Goal: Information Seeking & Learning: Learn about a topic

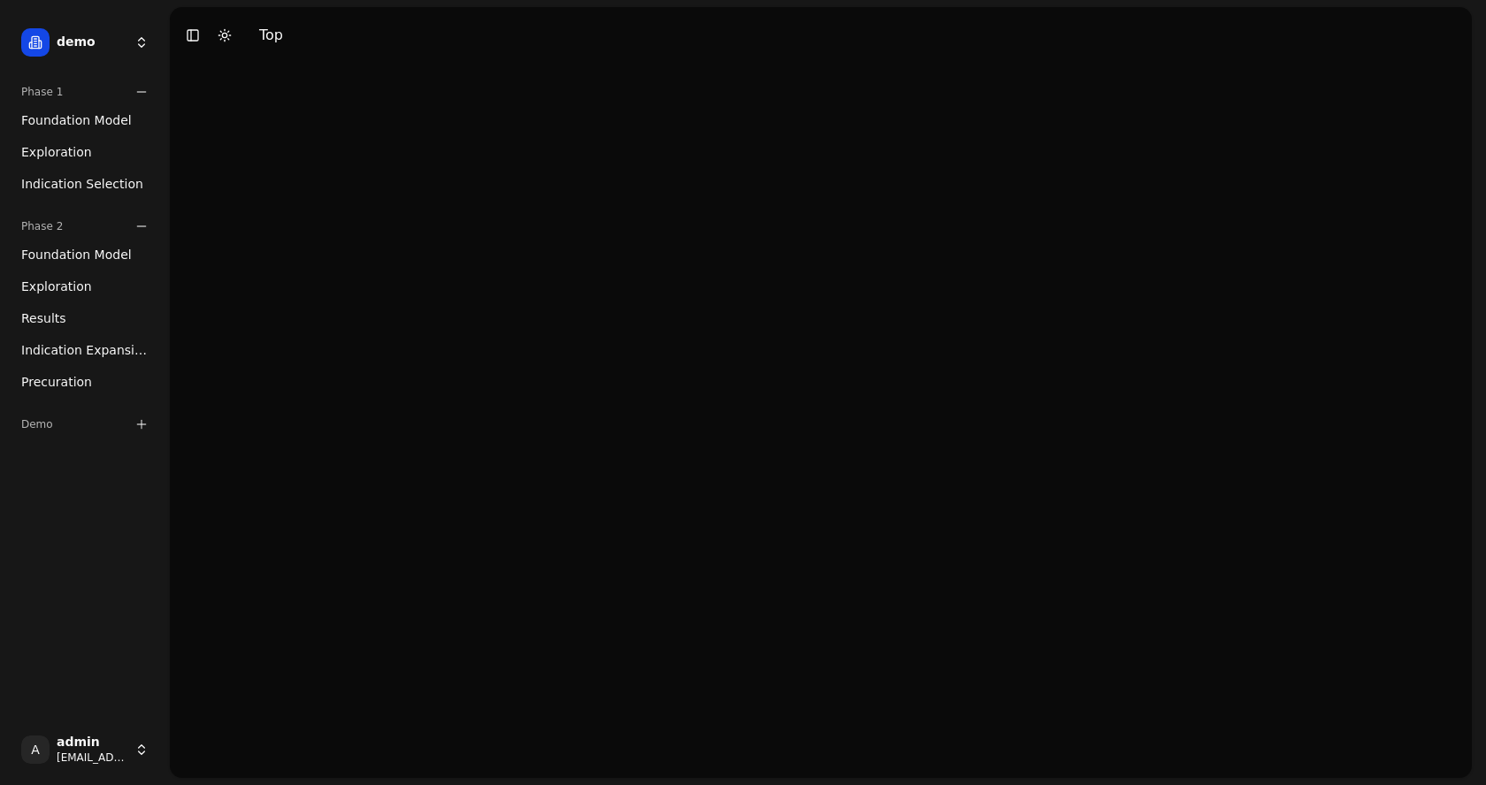
click at [54, 120] on span "Foundation Model" at bounding box center [76, 120] width 111 height 18
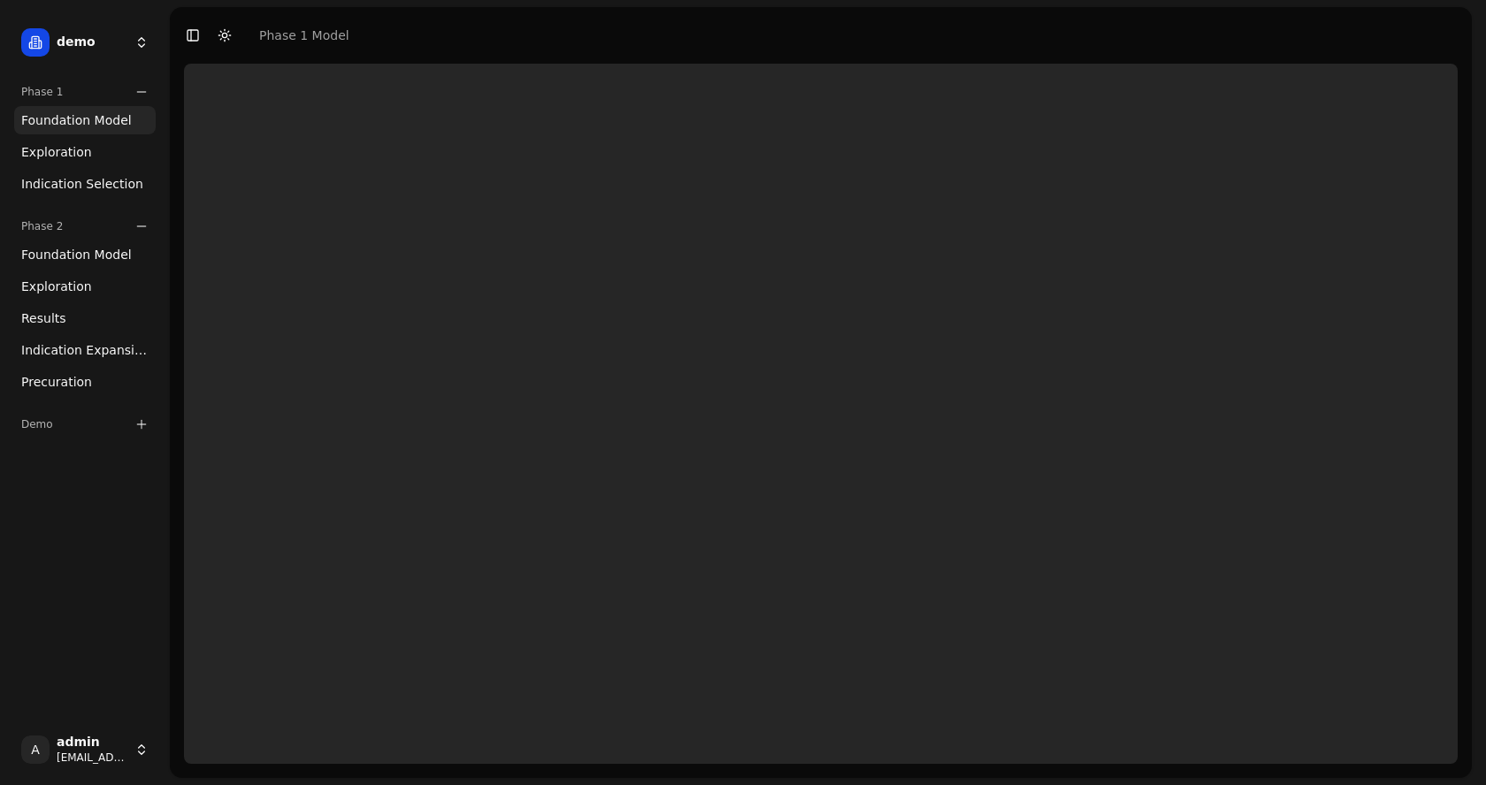
click at [132, 225] on div "Phase 2" at bounding box center [85, 226] width 142 height 28
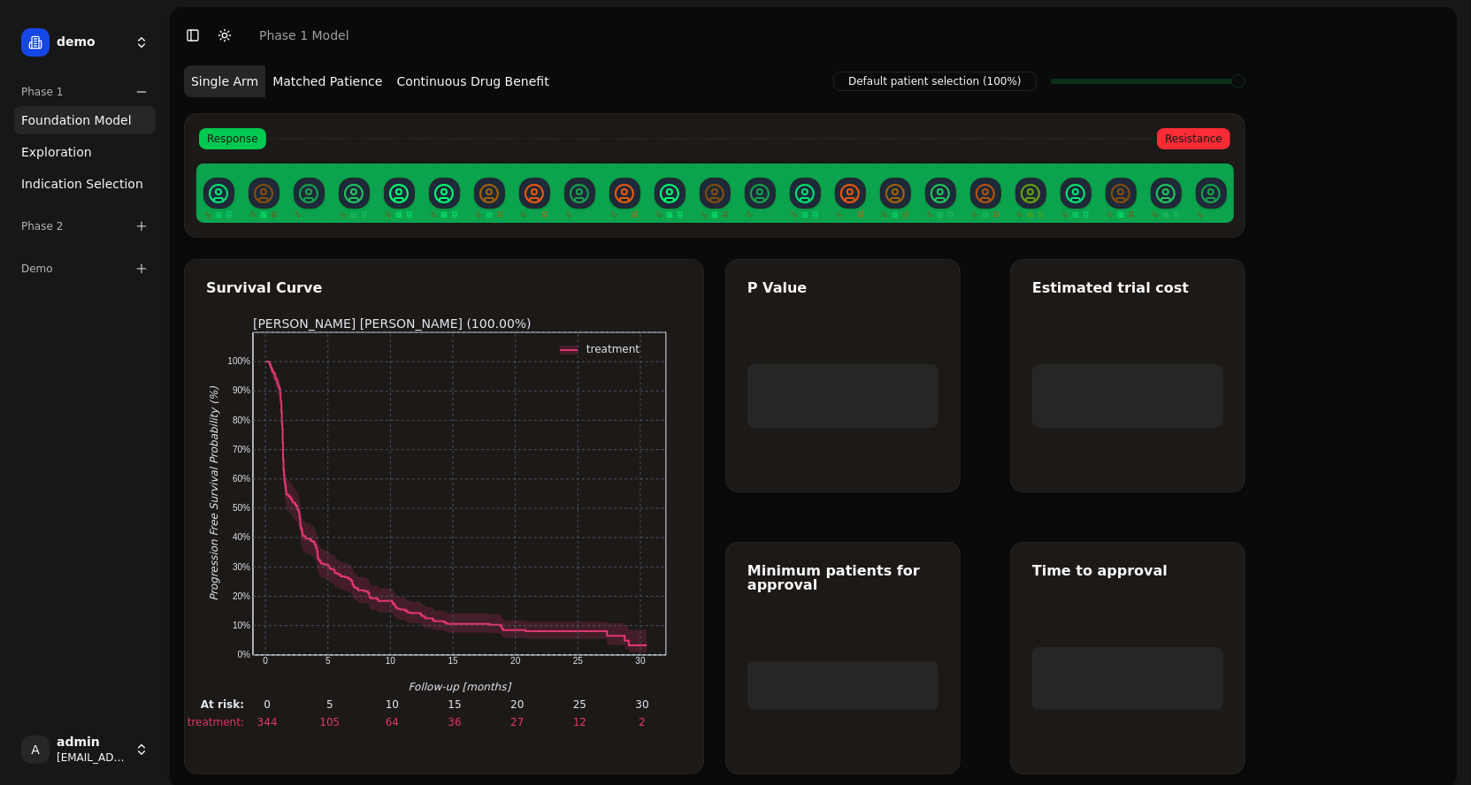
click at [103, 149] on link "Exploration" at bounding box center [85, 152] width 142 height 28
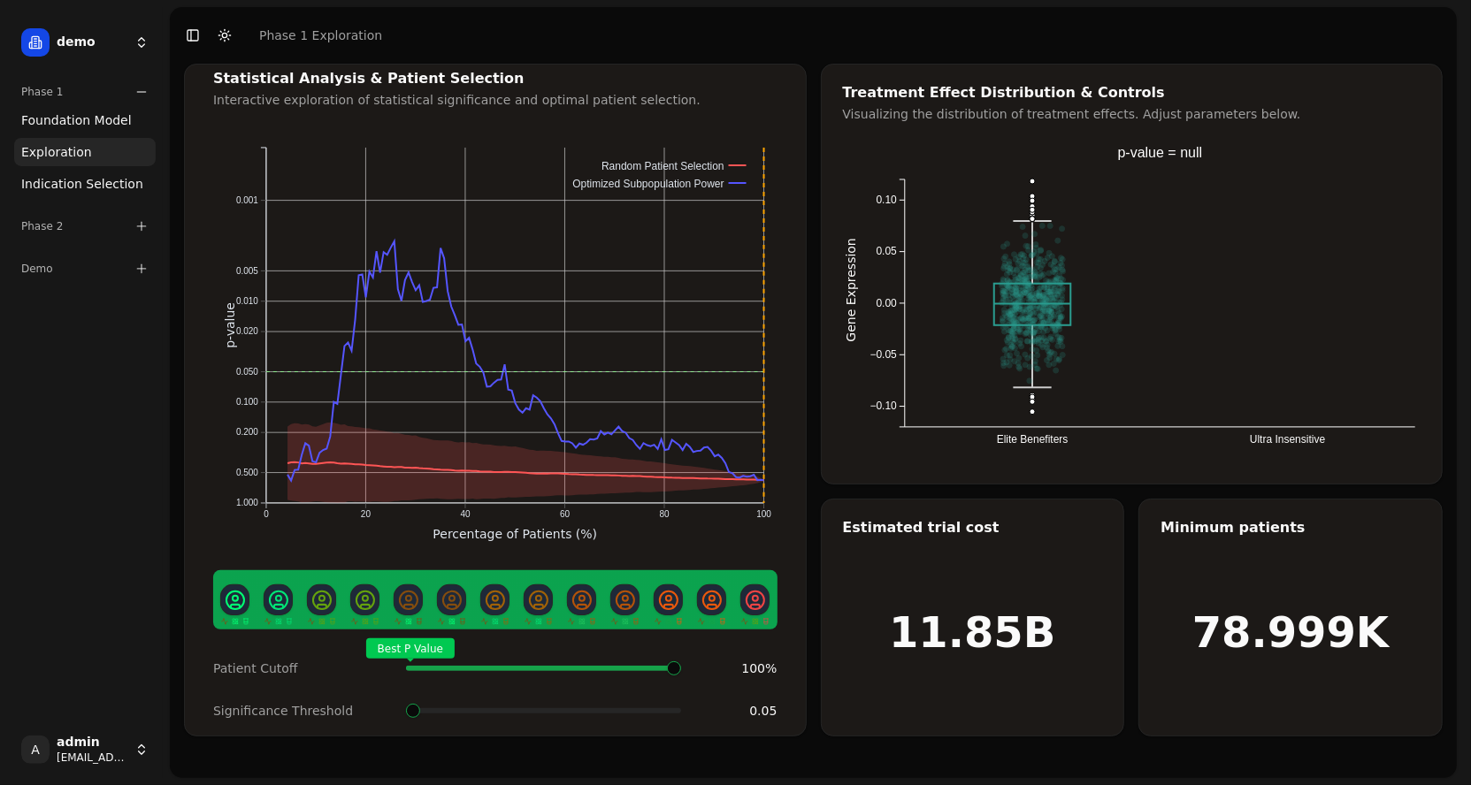
click at [96, 120] on span "Foundation Model" at bounding box center [76, 120] width 111 height 18
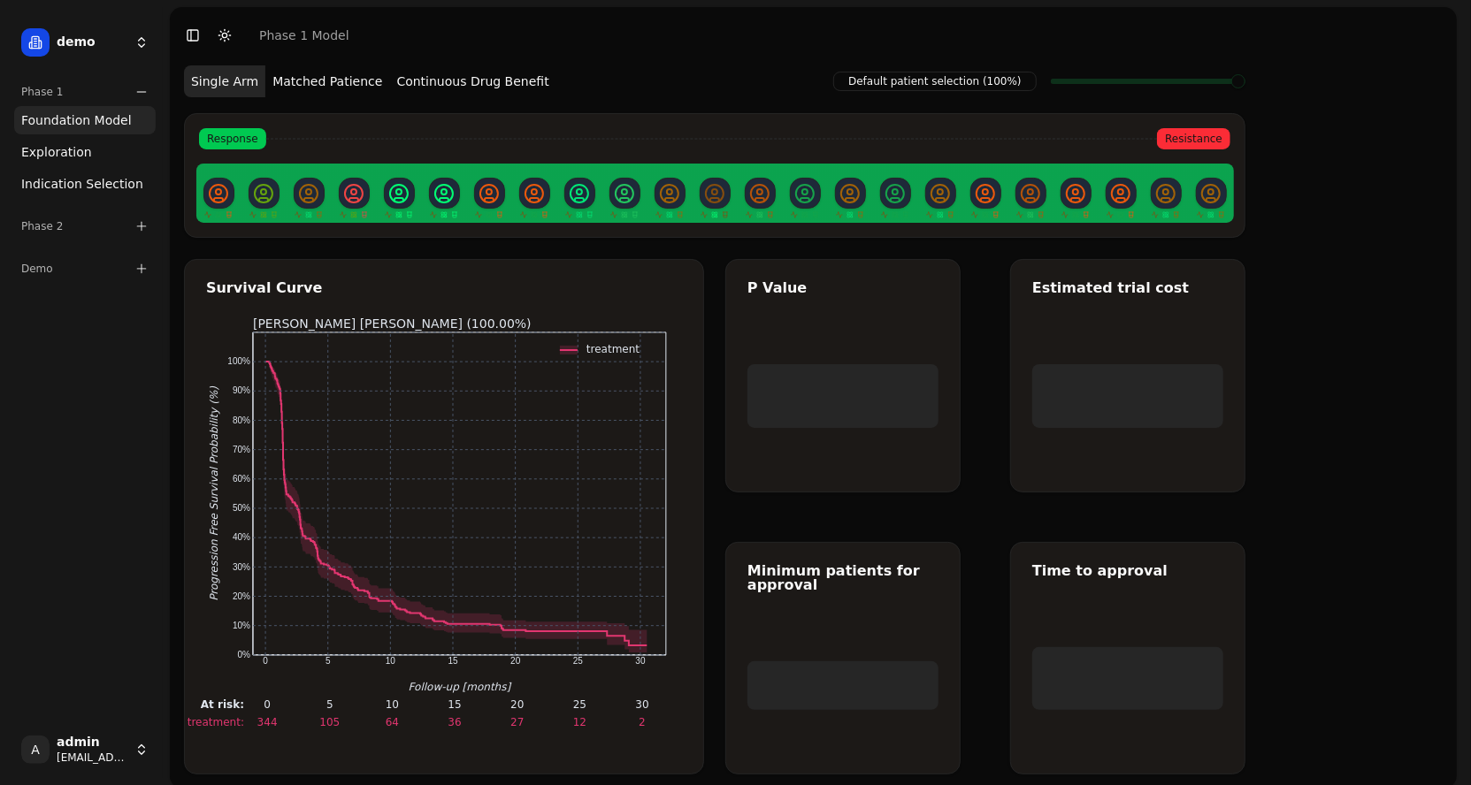
click at [323, 84] on button "Matched Patience" at bounding box center [327, 81] width 124 height 32
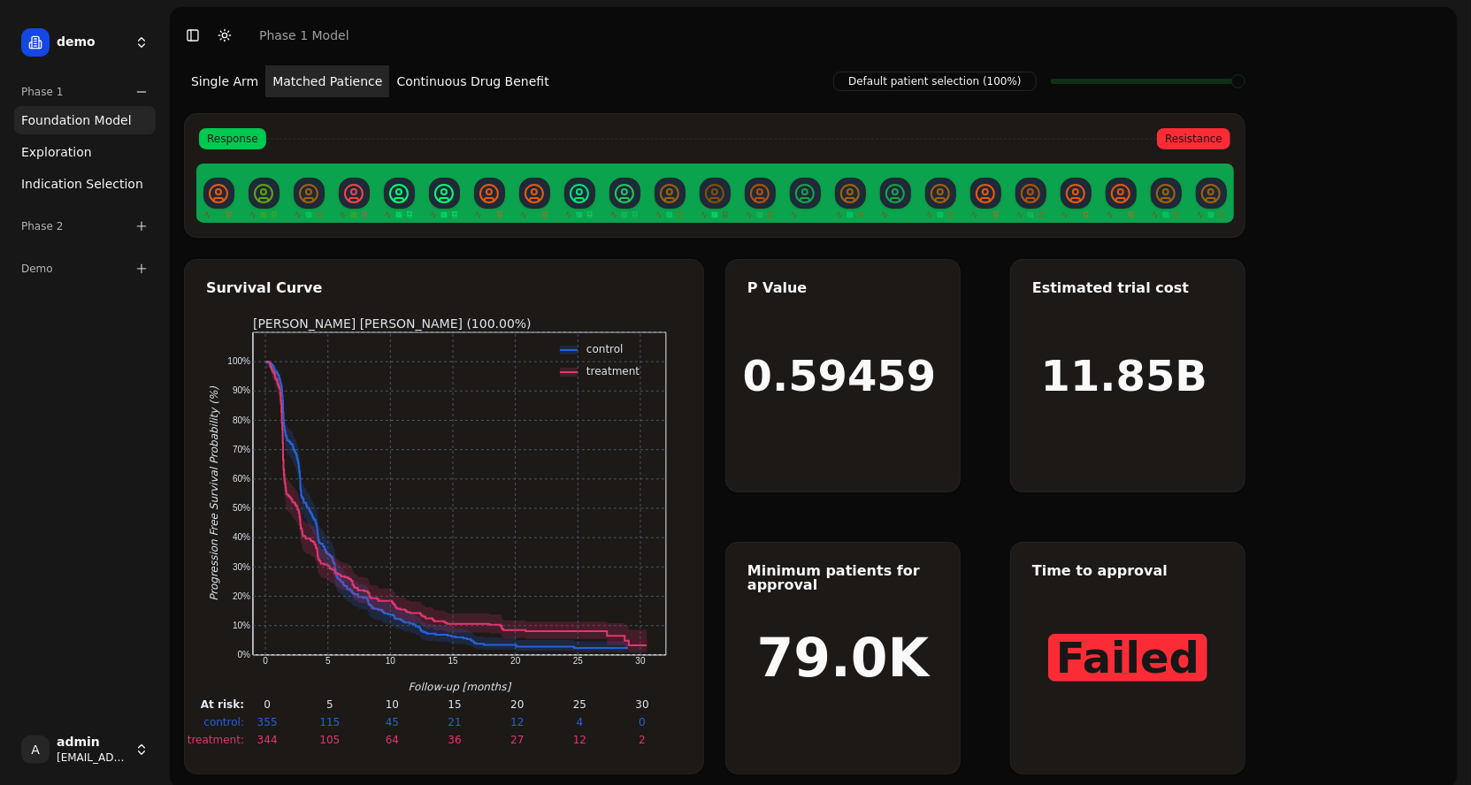
click at [410, 85] on button "Continuous Drug Benefit" at bounding box center [472, 81] width 166 height 32
